Goal: Task Accomplishment & Management: Manage account settings

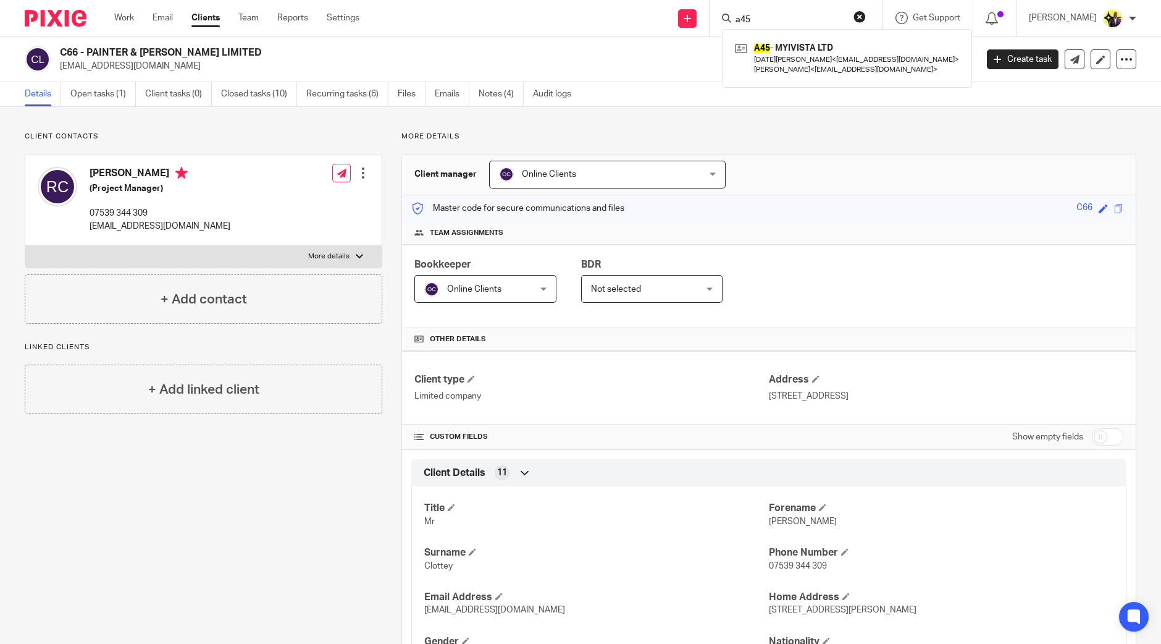
drag, startPoint x: 0, startPoint y: 0, endPoint x: 741, endPoint y: 31, distance: 741.4
click at [741, 31] on div "a45 A45 - MYIVISTA LTD Noel Anderson < myivista@trifire.com > Jacqueline Anders…" at bounding box center [796, 18] width 173 height 36
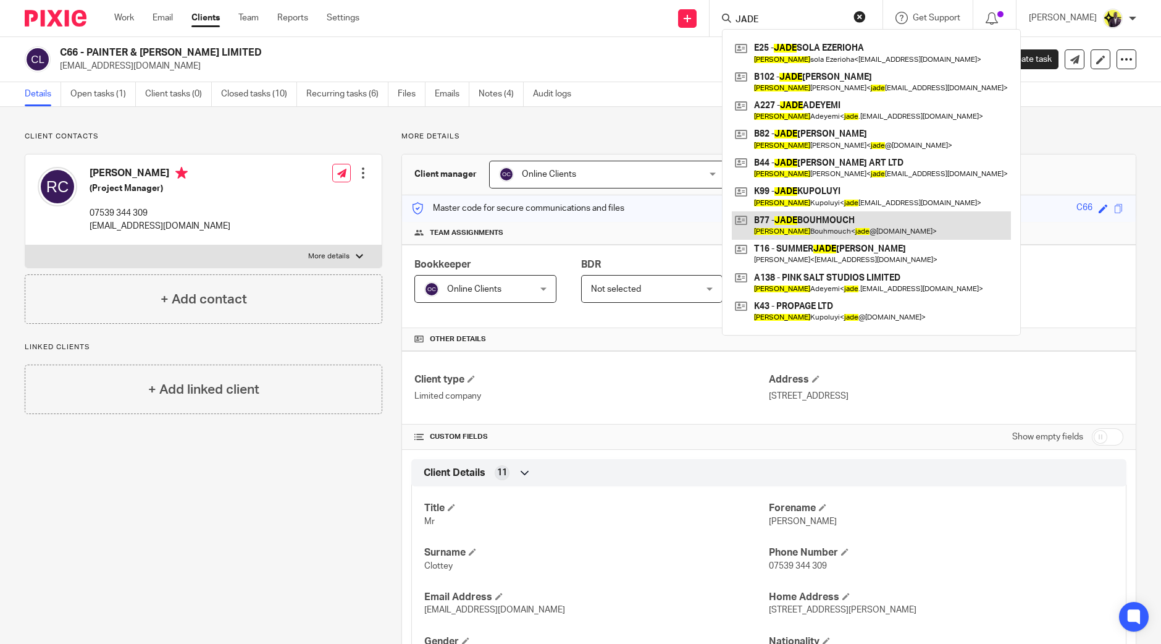
type input "JADE"
click at [866, 17] on button "reset" at bounding box center [860, 17] width 12 height 12
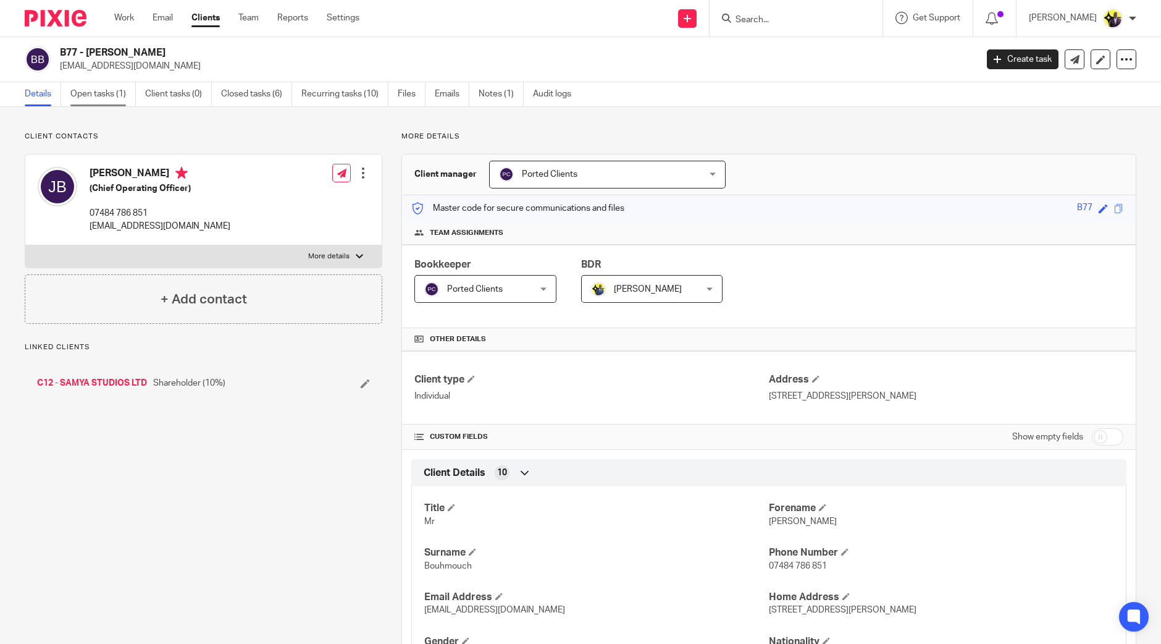
drag, startPoint x: 0, startPoint y: 0, endPoint x: 105, endPoint y: 92, distance: 139.7
click at [105, 92] on link "Open tasks (1)" at bounding box center [102, 94] width 65 height 24
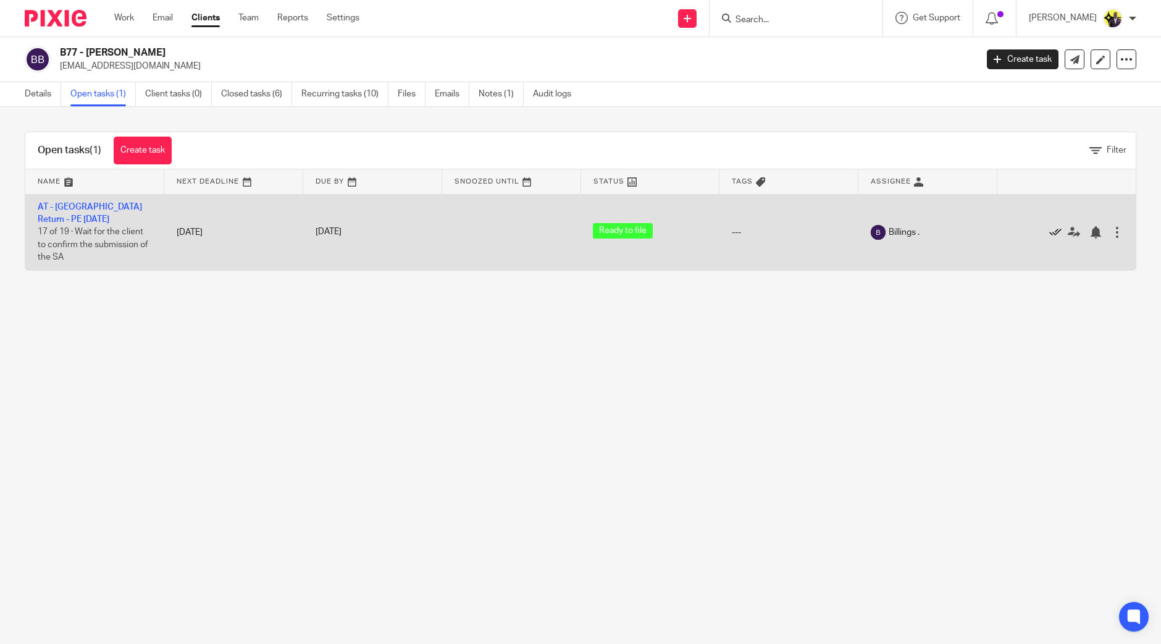
click at [1050, 227] on icon at bounding box center [1056, 232] width 12 height 12
